Goal: Task Accomplishment & Management: Manage account settings

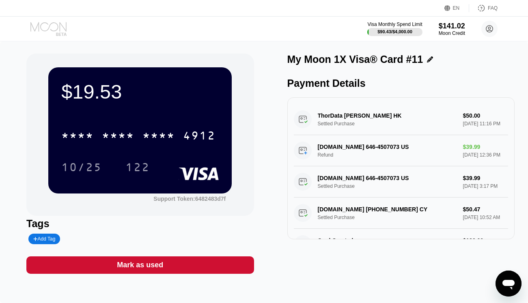
click at [50, 29] on icon at bounding box center [49, 29] width 38 height 14
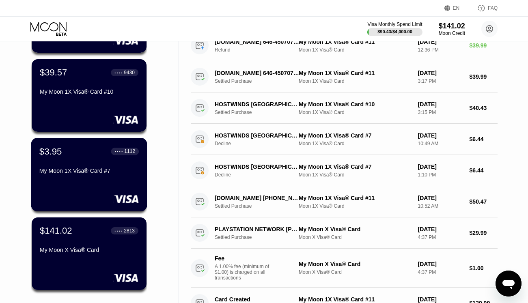
scroll to position [126, 0]
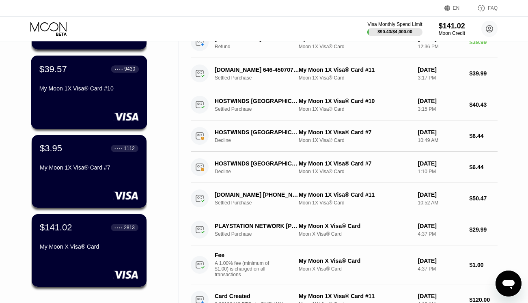
click at [104, 105] on div "$39.57 ● ● ● ● 9430 My Moon 1X Visa® Card #10" at bounding box center [89, 93] width 116 height 74
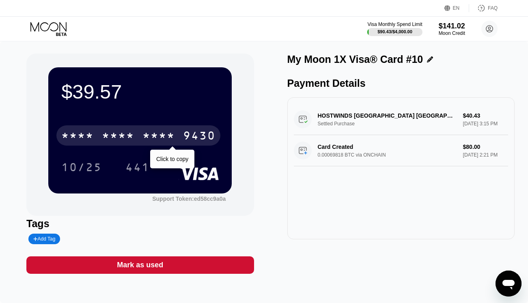
click at [126, 135] on div "* * * *" at bounding box center [118, 136] width 32 height 13
